Goal: Navigation & Orientation: Understand site structure

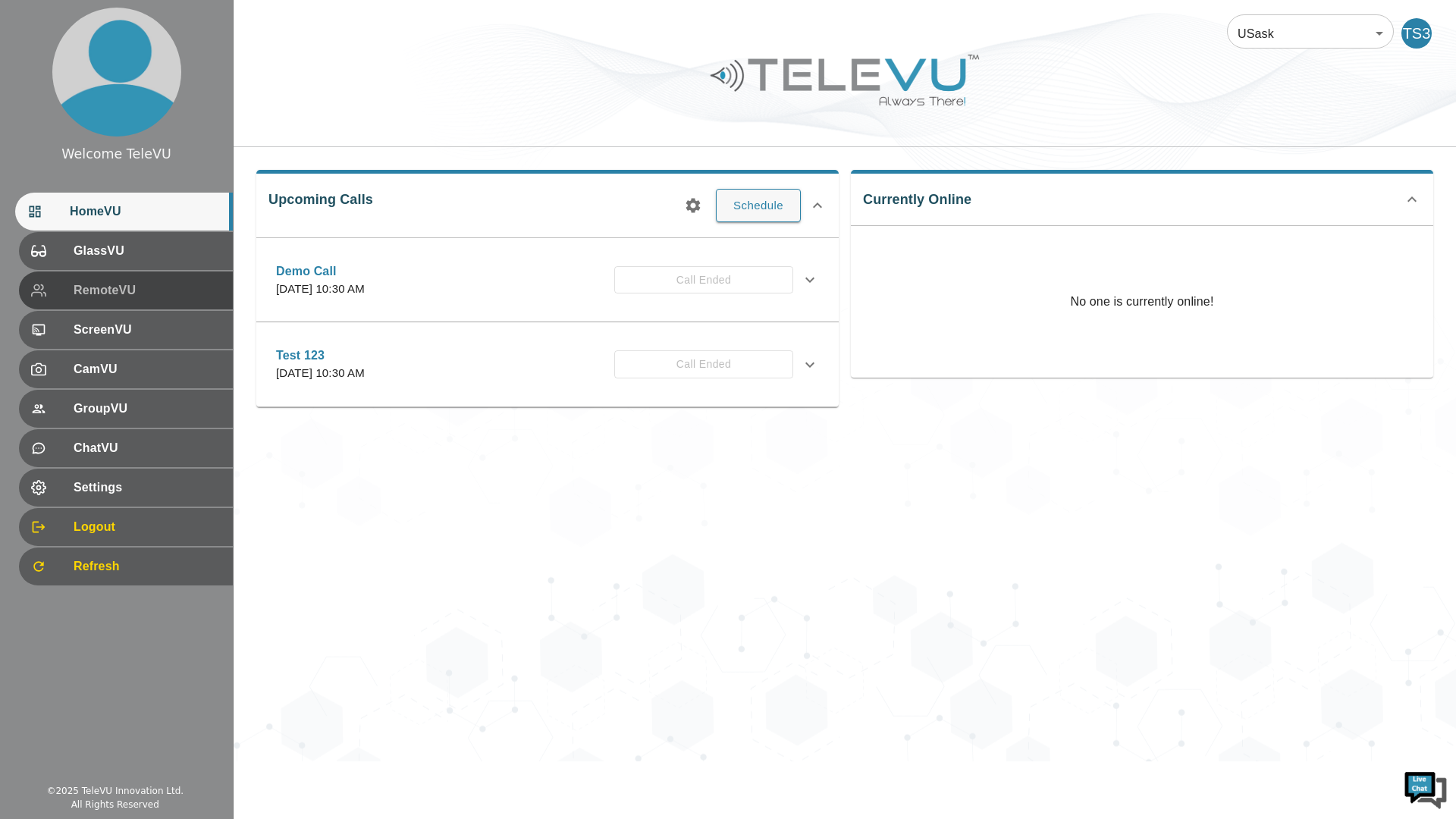
click at [186, 287] on span "RemoteVU" at bounding box center [147, 290] width 147 height 18
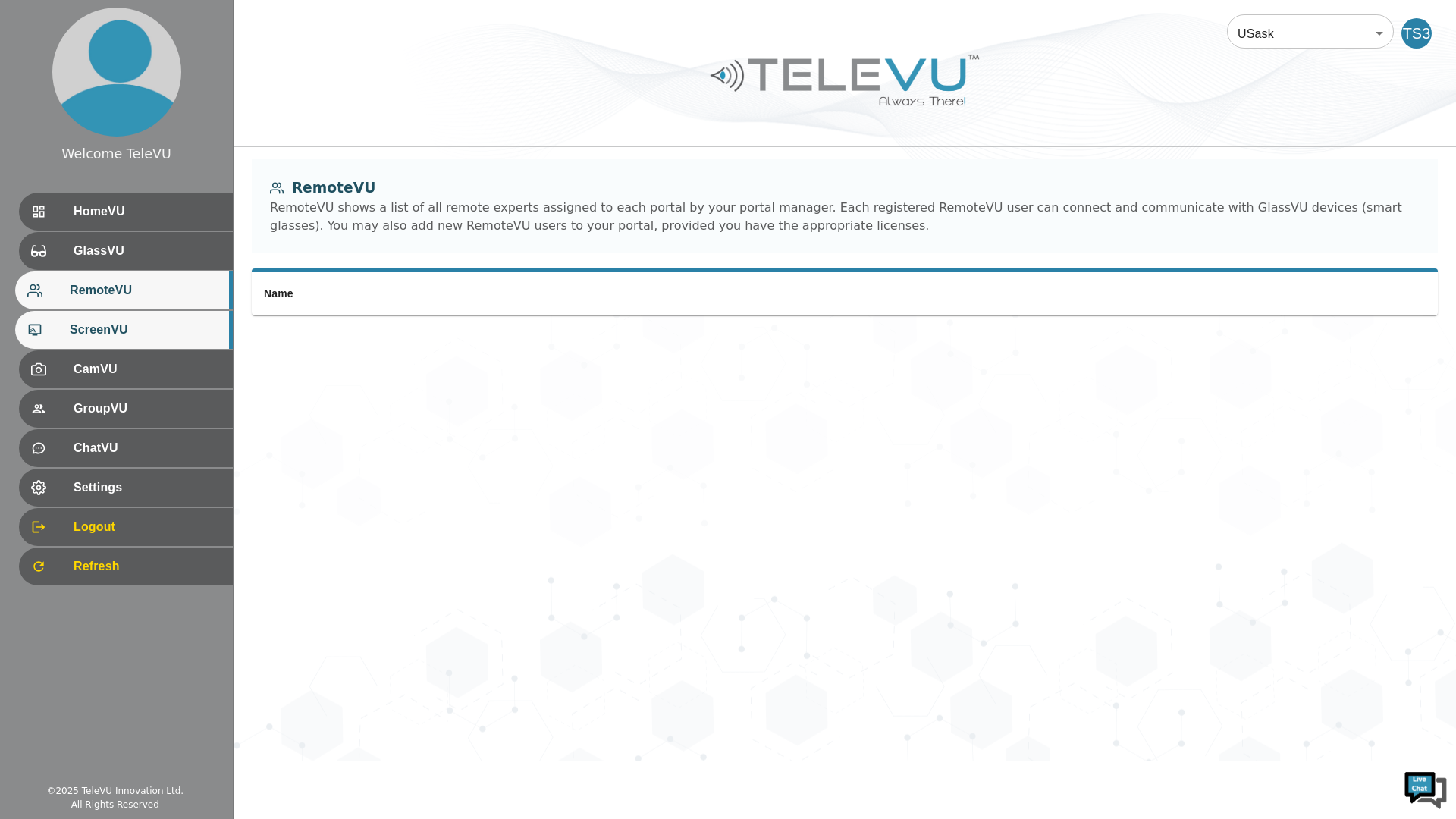
click at [151, 340] on div "ScreenVU" at bounding box center [123, 330] width 218 height 38
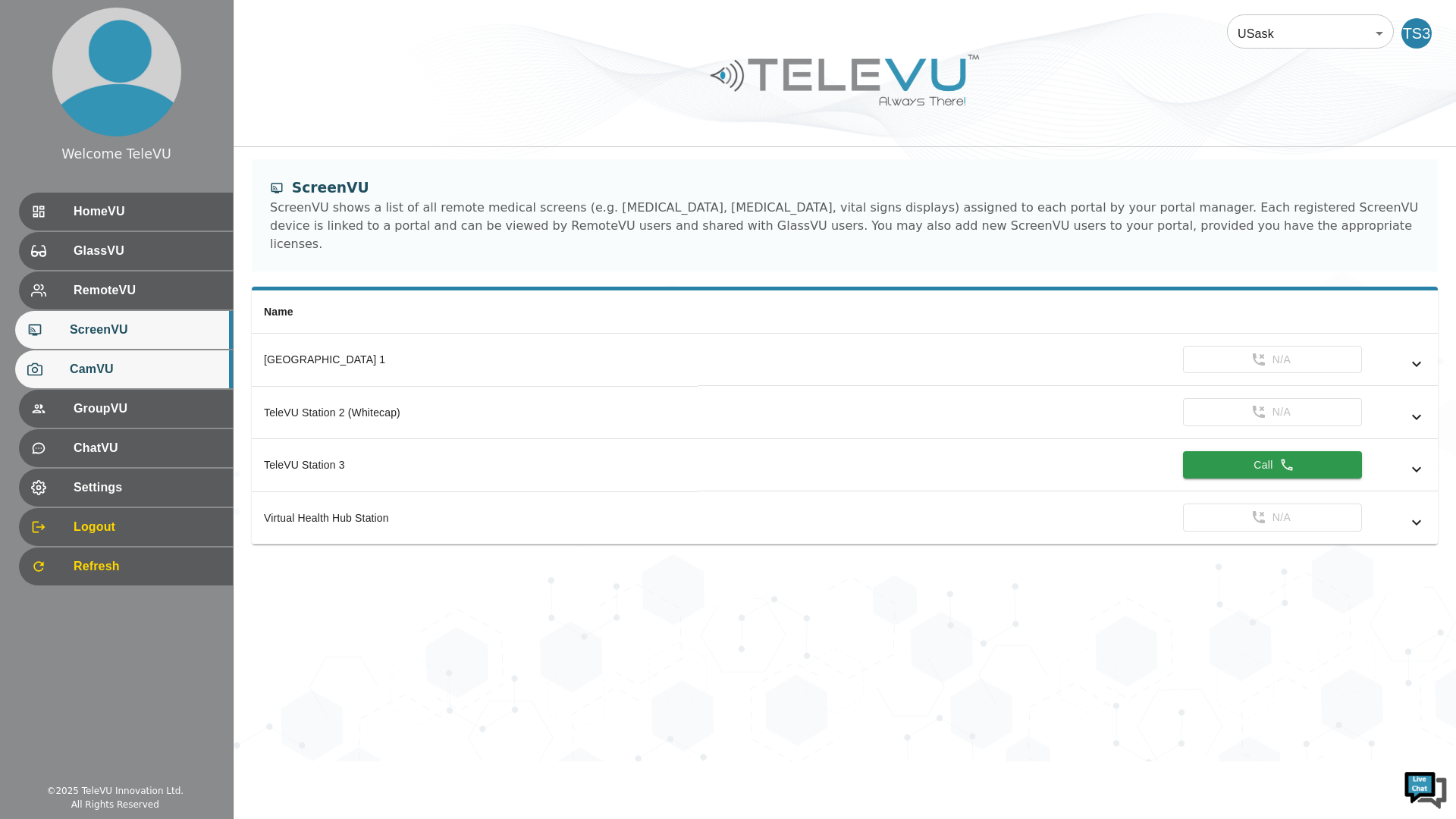
click at [180, 371] on span "CamVU" at bounding box center [145, 369] width 151 height 18
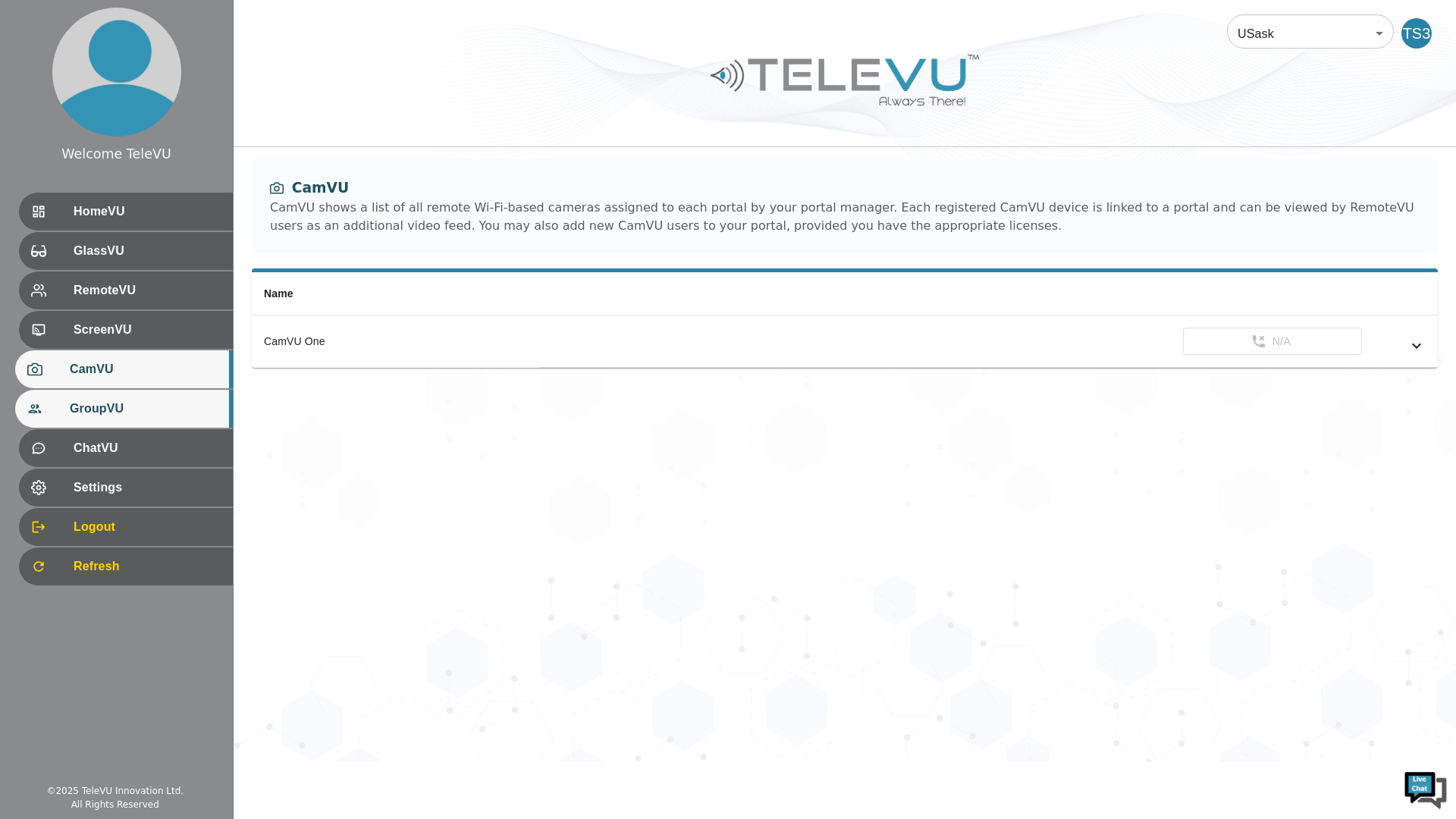
click at [179, 397] on div "GroupVU" at bounding box center [123, 408] width 218 height 38
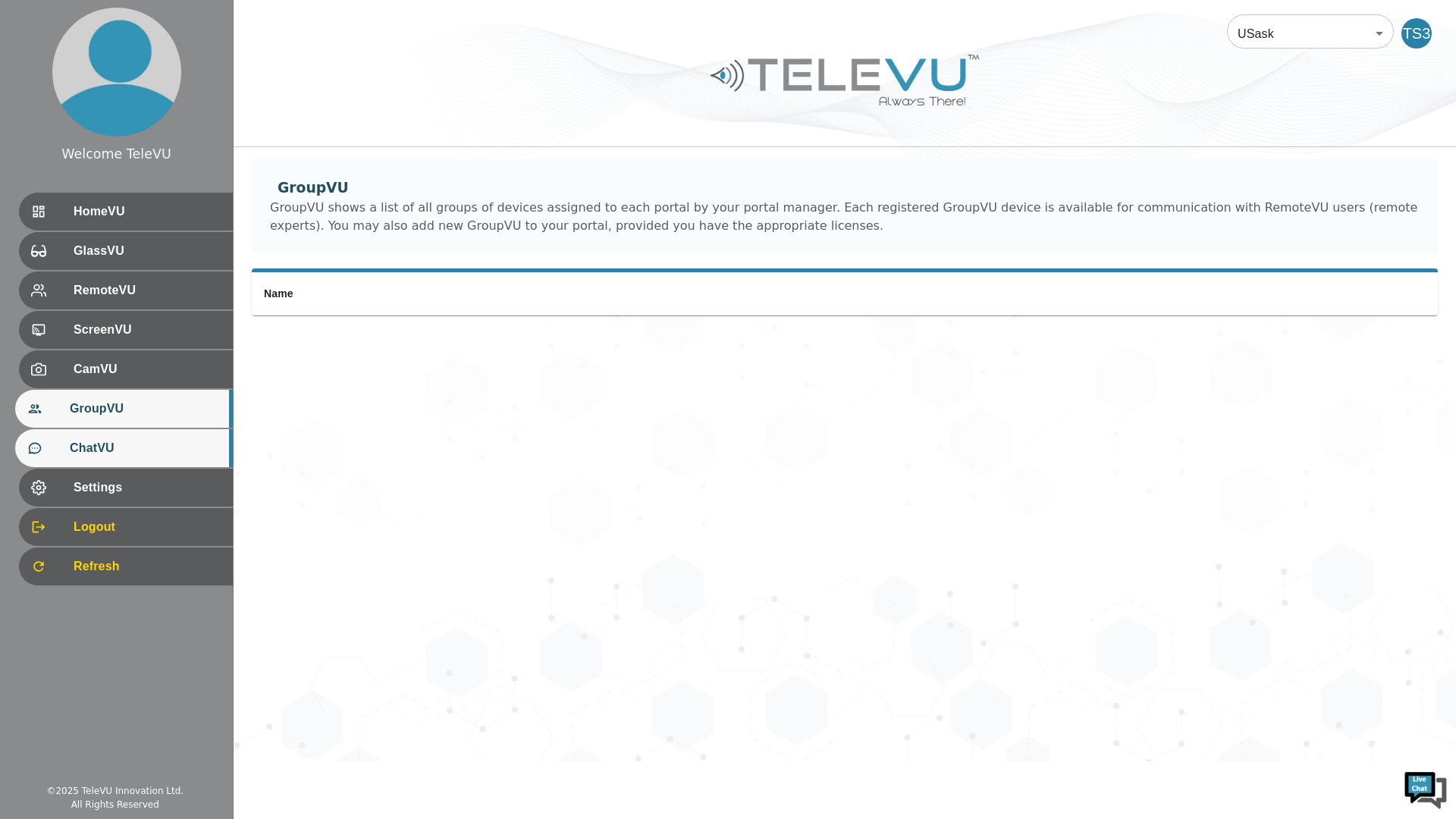
click at [184, 430] on div "ChatVU" at bounding box center [123, 448] width 218 height 38
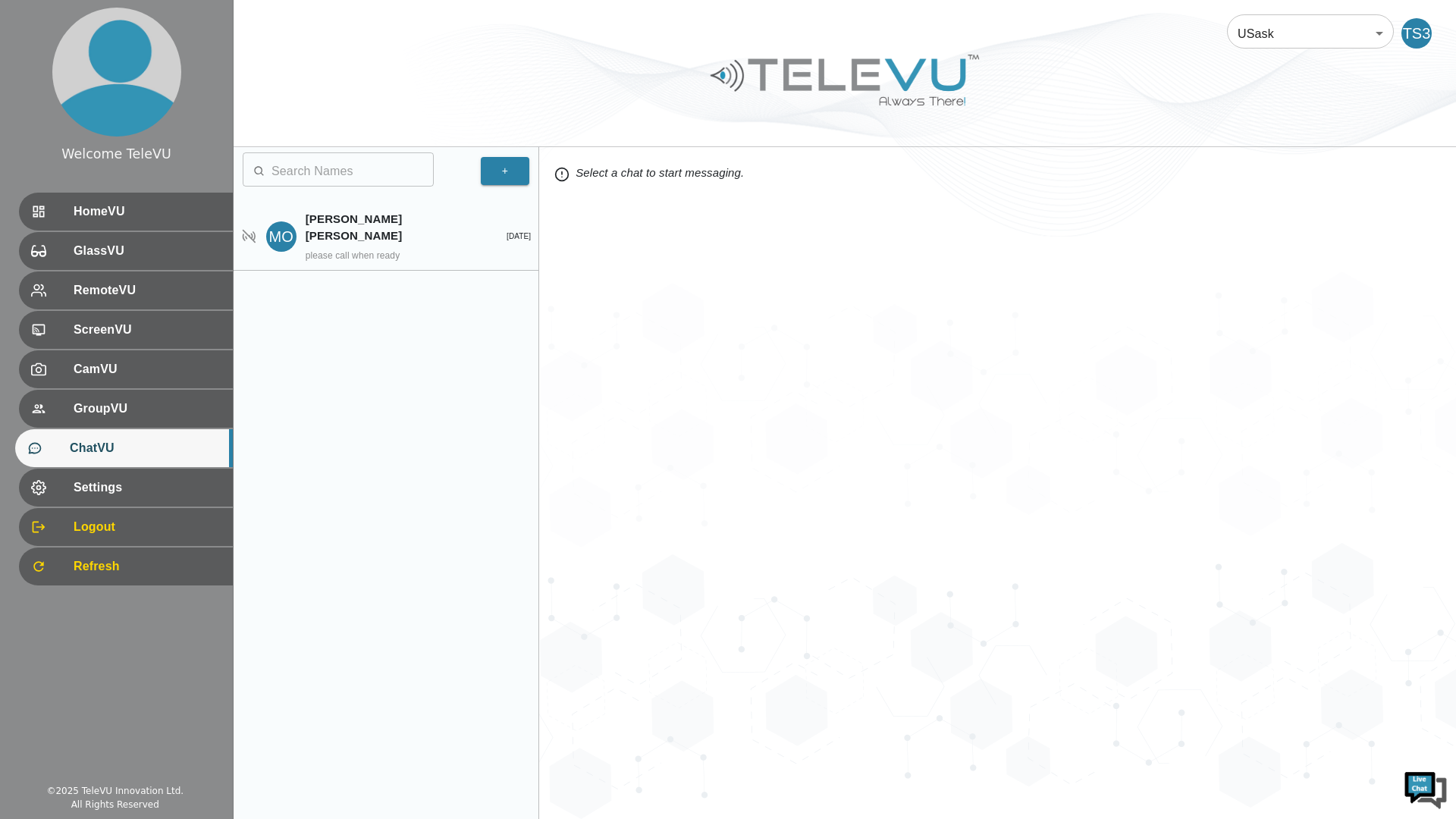
click at [191, 478] on span "Settings" at bounding box center [147, 487] width 147 height 18
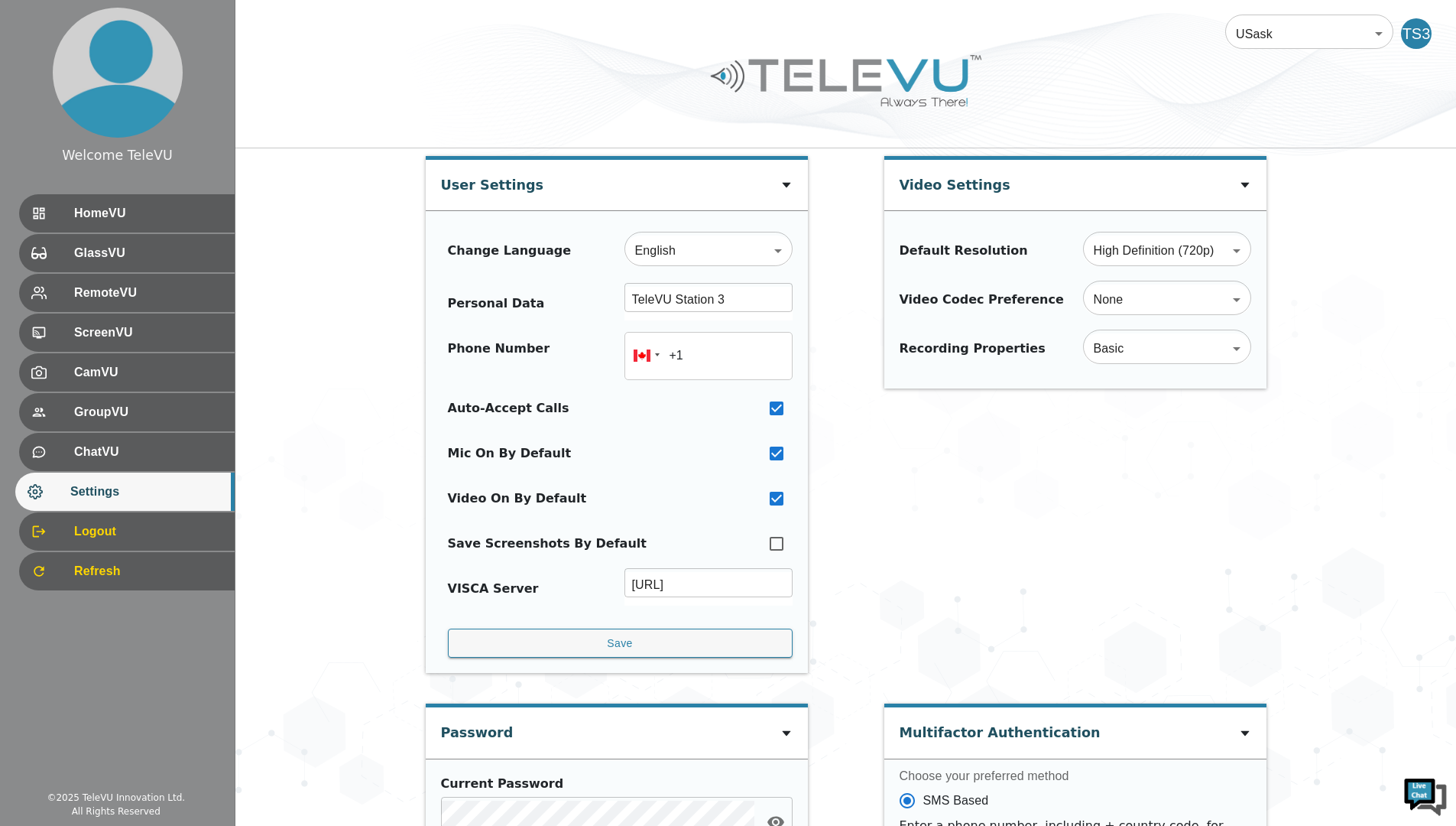
click at [169, 207] on span "HomeVU" at bounding box center [148, 213] width 148 height 19
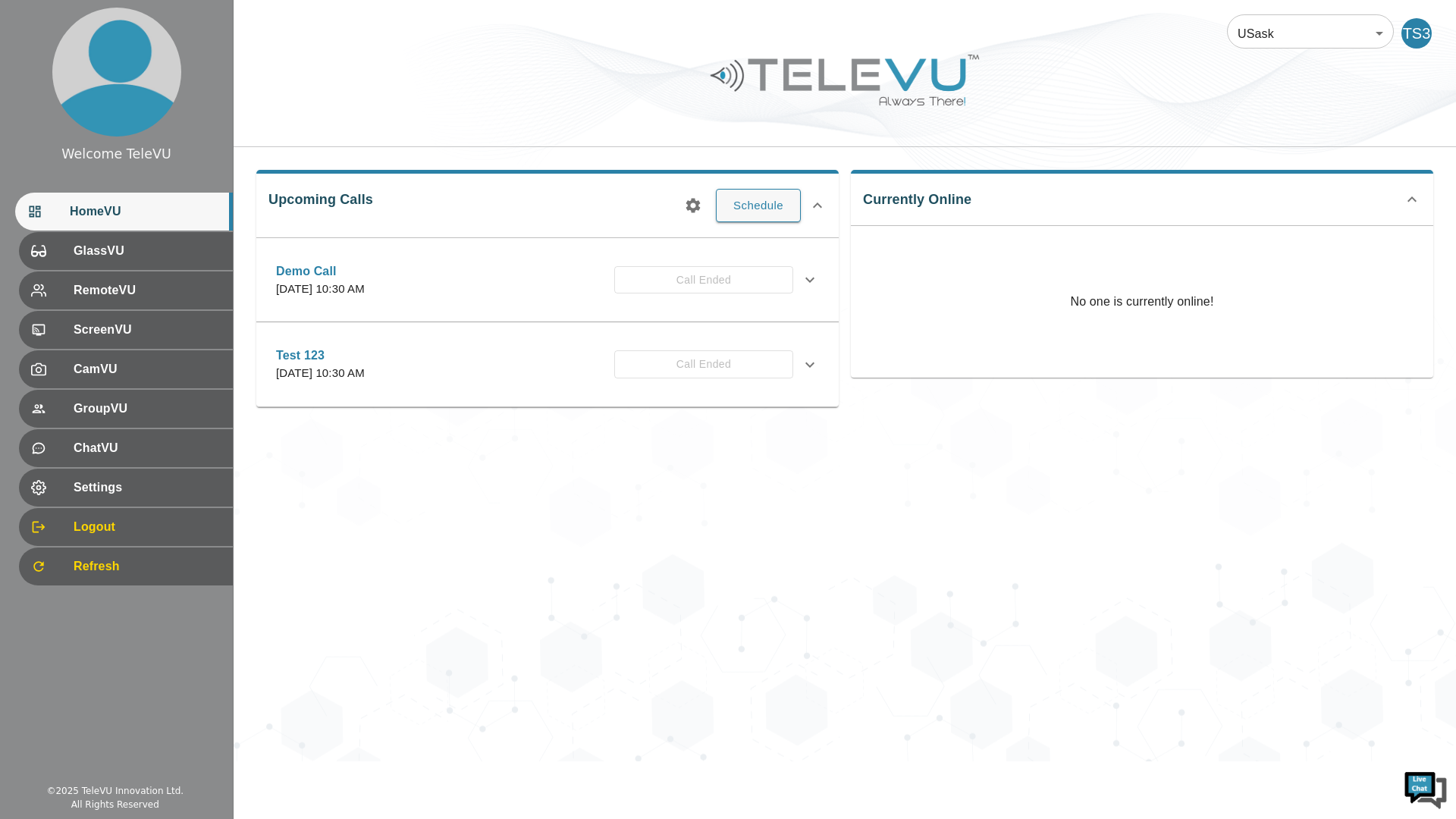
click at [809, 364] on icon at bounding box center [809, 364] width 18 height 18
click at [802, 364] on icon at bounding box center [809, 364] width 18 height 18
click at [808, 281] on icon at bounding box center [809, 280] width 9 height 5
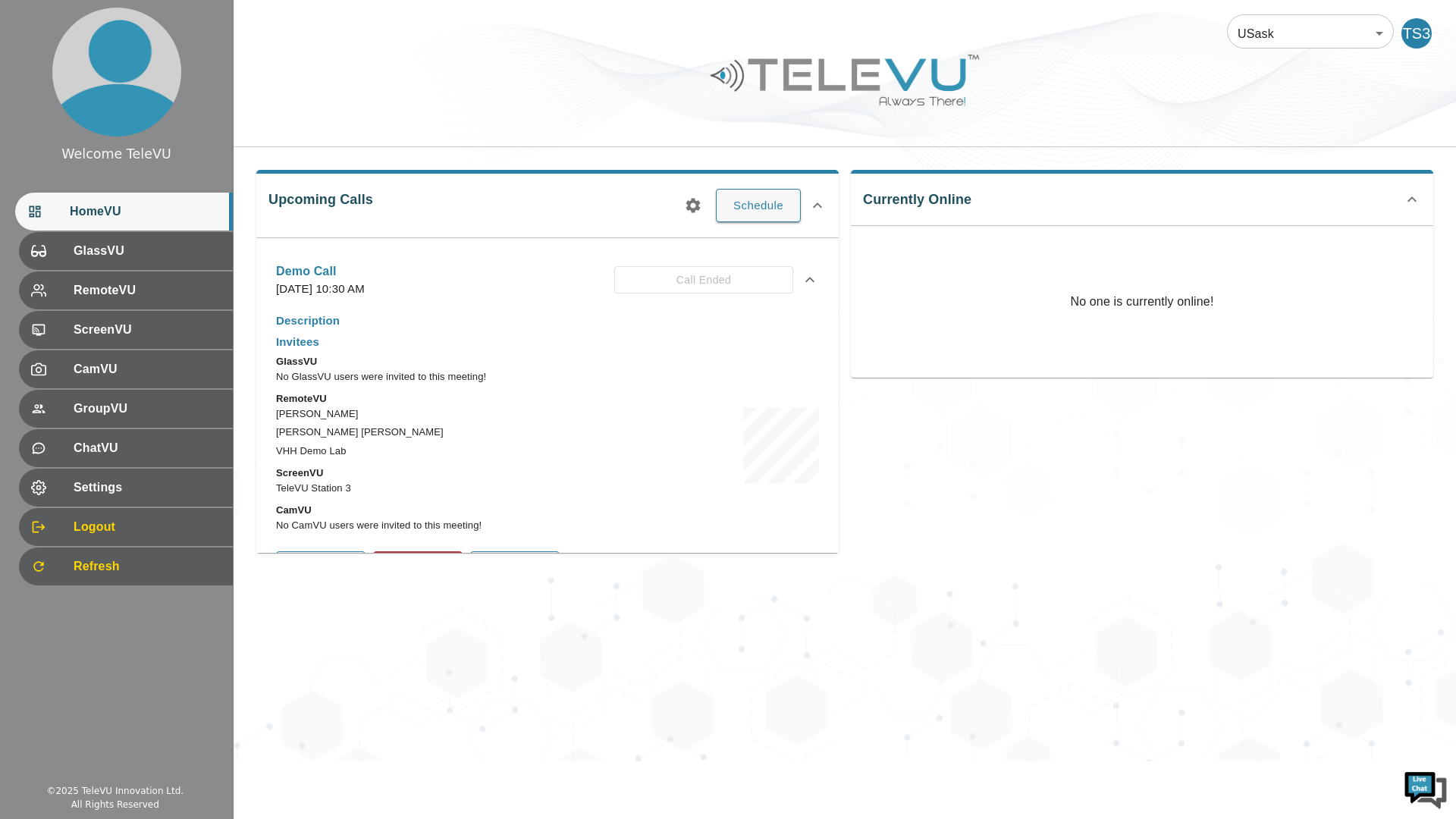
click at [805, 281] on icon at bounding box center [809, 280] width 9 height 5
